Goal: Task Accomplishment & Management: Manage account settings

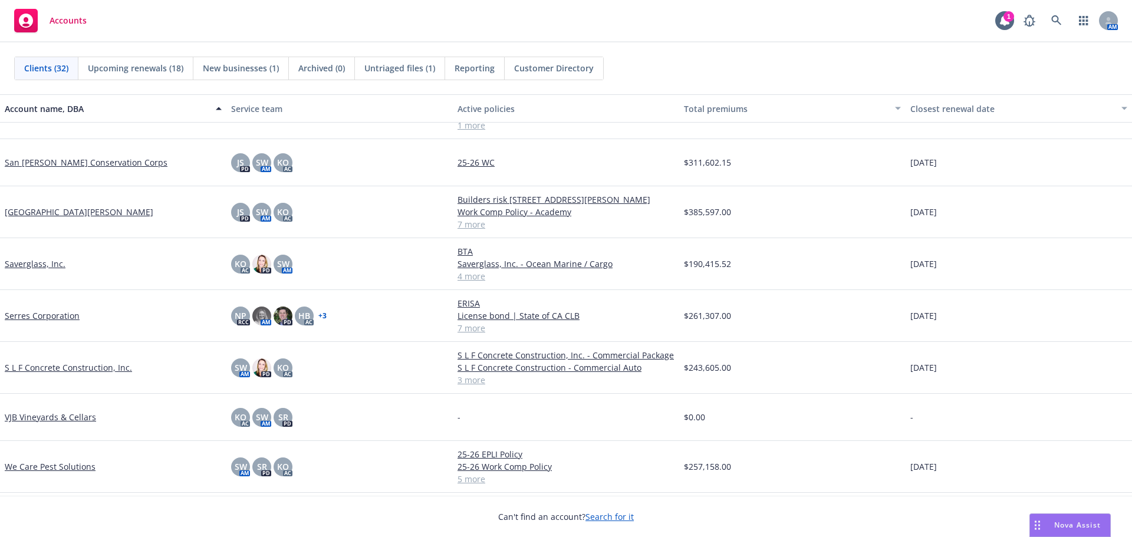
scroll to position [1166, 0]
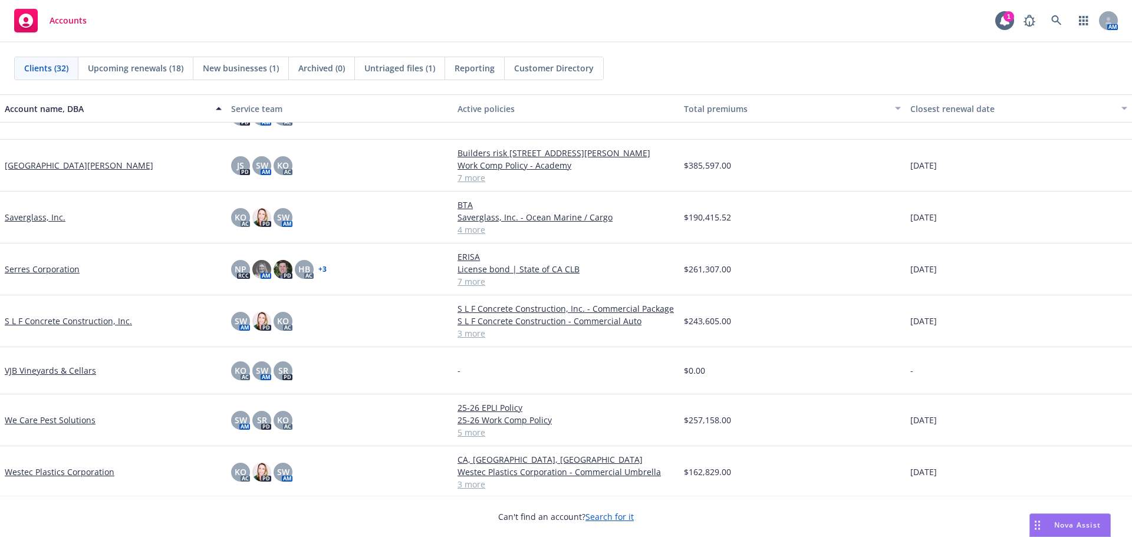
click at [57, 371] on link "VJB Vineyards & Cellars" at bounding box center [50, 370] width 91 height 12
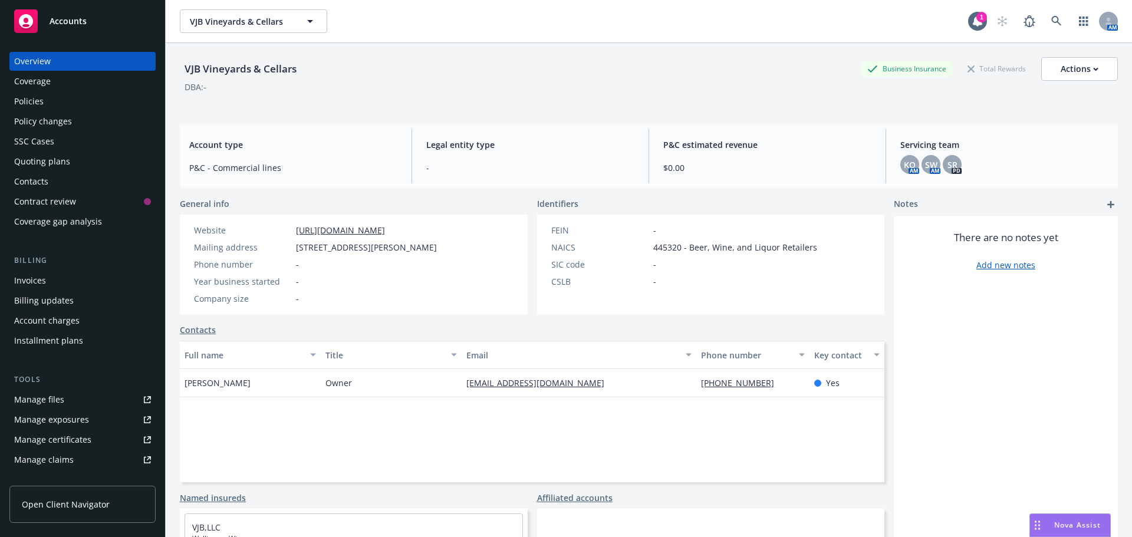
click at [47, 105] on div "Policies" at bounding box center [82, 101] width 137 height 19
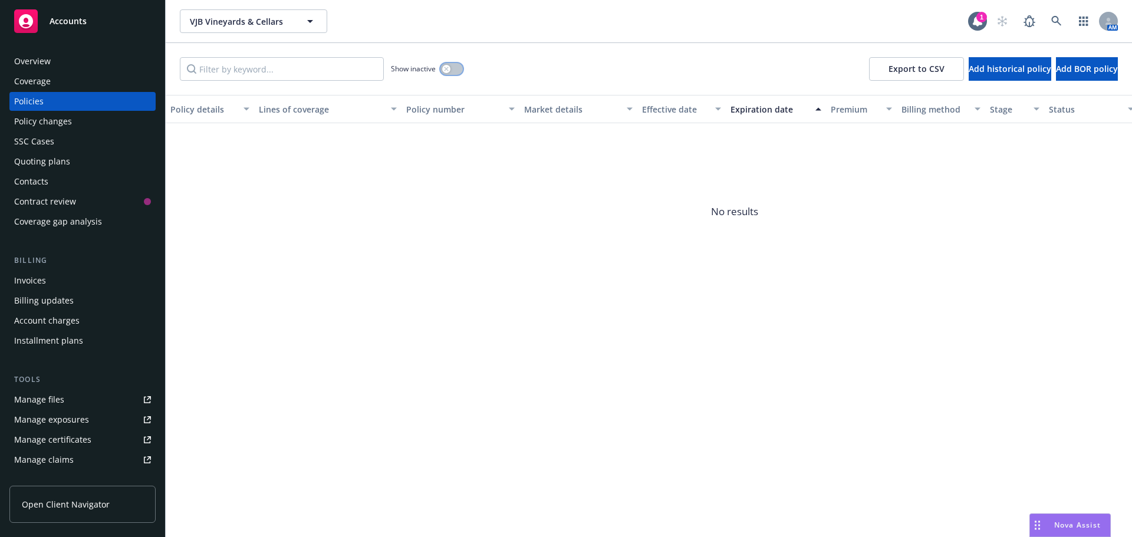
click at [454, 71] on button "button" at bounding box center [451, 69] width 22 height 12
